Goal: Check status

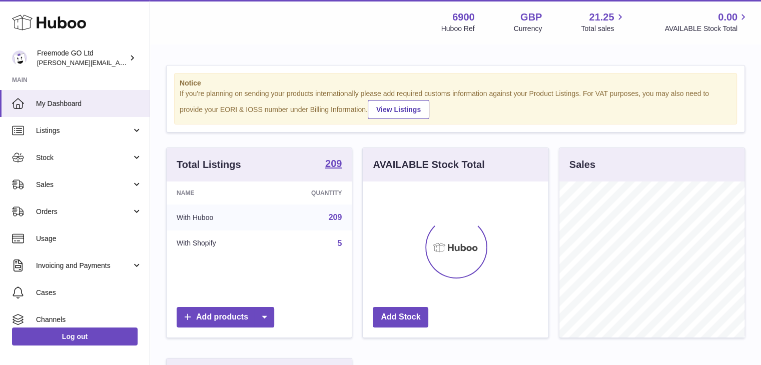
scroll to position [156, 188]
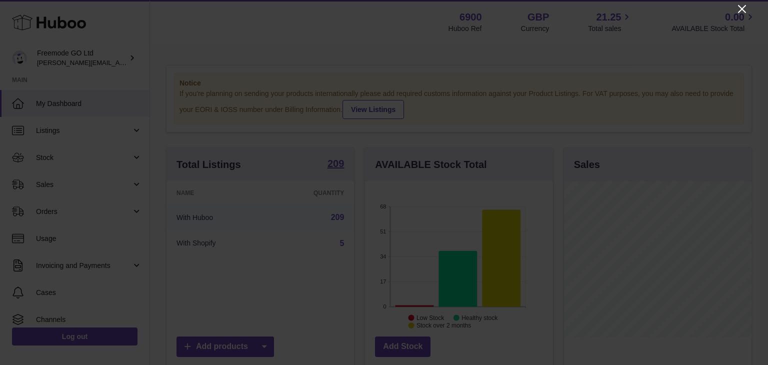
click at [743, 9] on icon "Close" at bounding box center [742, 9] width 8 height 8
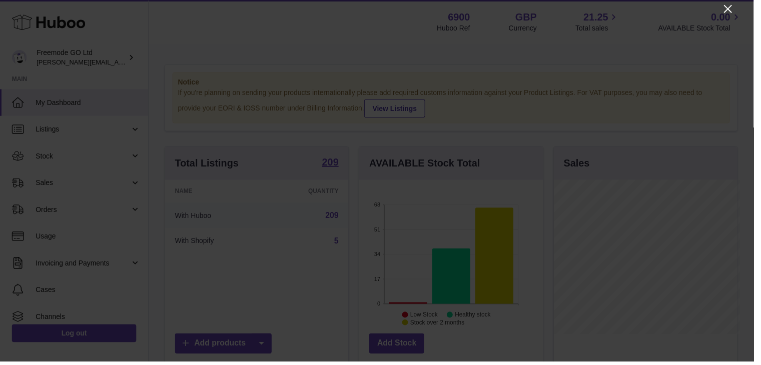
scroll to position [500119, 500090]
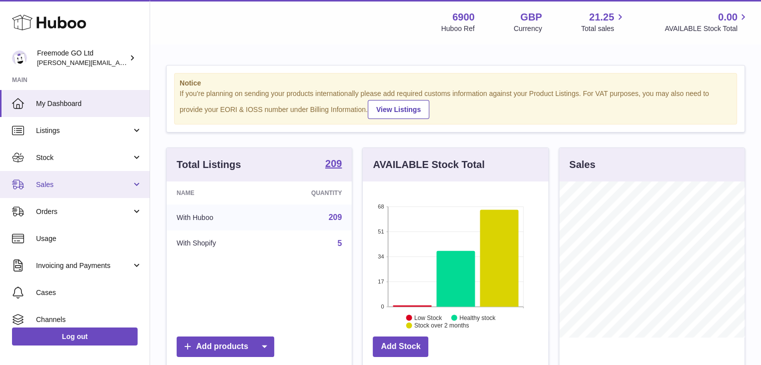
click at [80, 179] on link "Sales" at bounding box center [75, 184] width 150 height 27
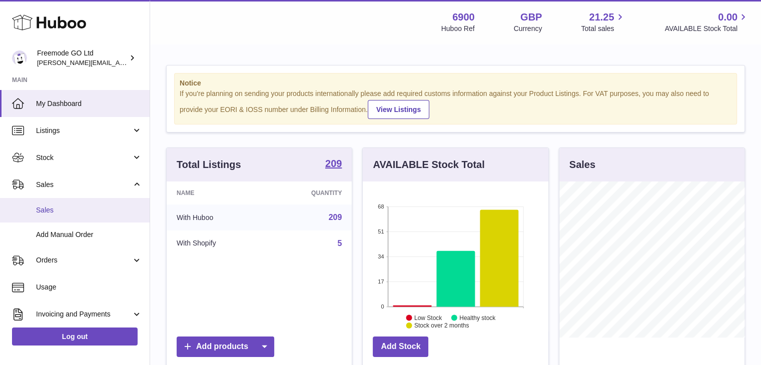
click at [70, 207] on span "Sales" at bounding box center [89, 211] width 106 height 10
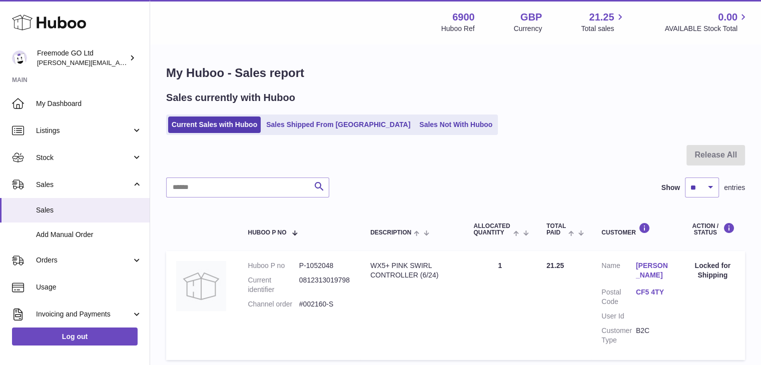
scroll to position [11, 0]
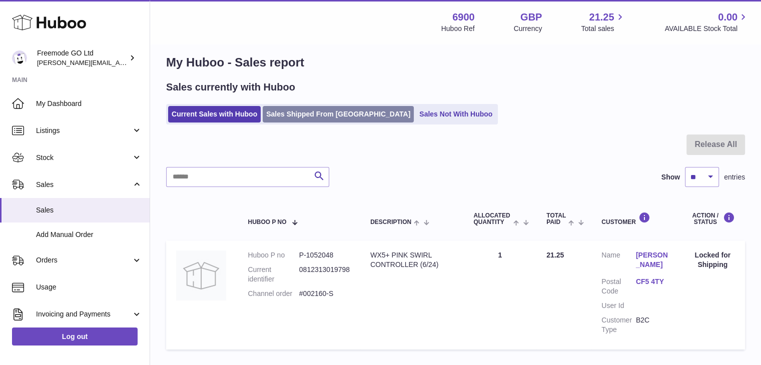
click at [330, 115] on link "Sales Shipped From Huboo" at bounding box center [338, 114] width 151 height 17
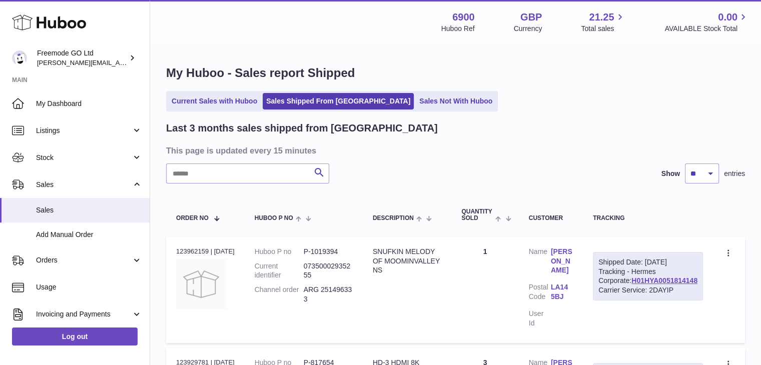
drag, startPoint x: 705, startPoint y: 300, endPoint x: 628, endPoint y: 301, distance: 76.5
click at [628, 301] on td "Shipped Date: 2nd Sep 2025 Tracking - Hermes Corporate: H01HYA0051814148 Carrie…" at bounding box center [648, 290] width 130 height 106
copy link "H01HYA0051814148"
click at [656, 285] on link "H01HYA0051814148" at bounding box center [664, 281] width 66 height 8
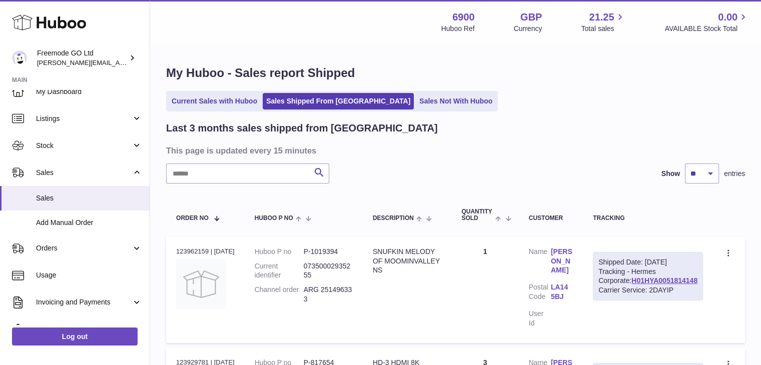
scroll to position [111, 0]
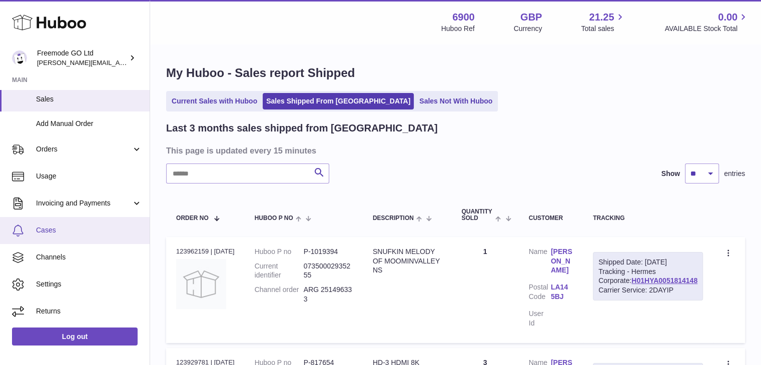
click at [70, 226] on span "Cases" at bounding box center [89, 231] width 106 height 10
